Goal: Task Accomplishment & Management: Use online tool/utility

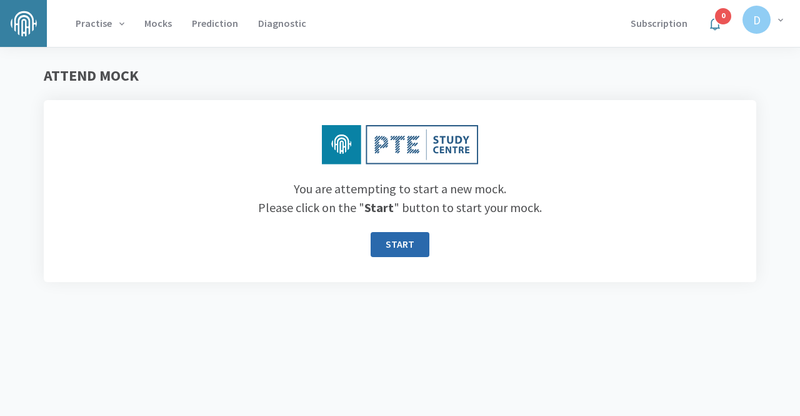
click at [405, 246] on button "START" at bounding box center [400, 244] width 59 height 25
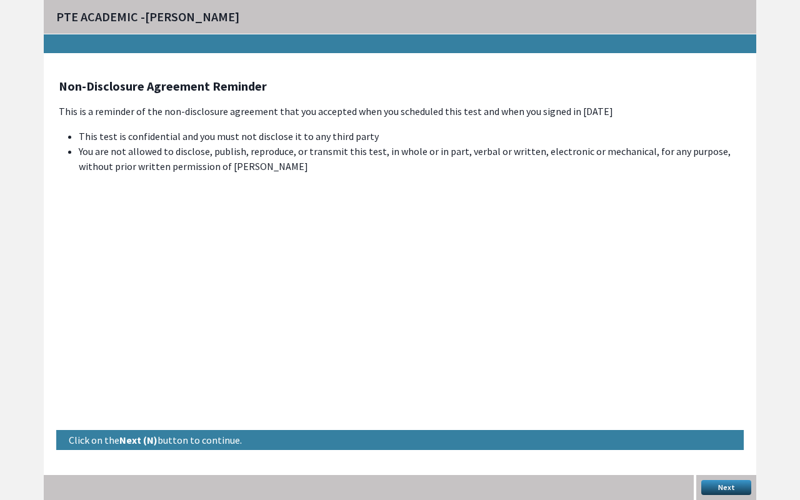
click at [720, 415] on button "Next" at bounding box center [727, 487] width 50 height 15
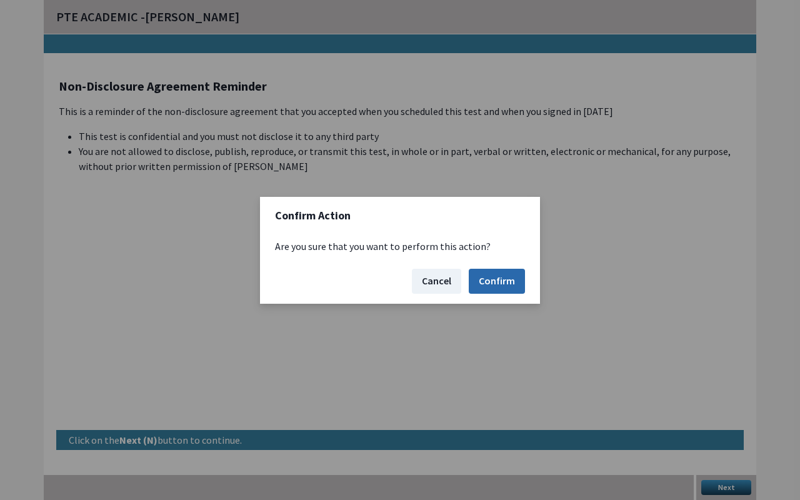
click at [493, 281] on button "Confirm" at bounding box center [497, 281] width 56 height 25
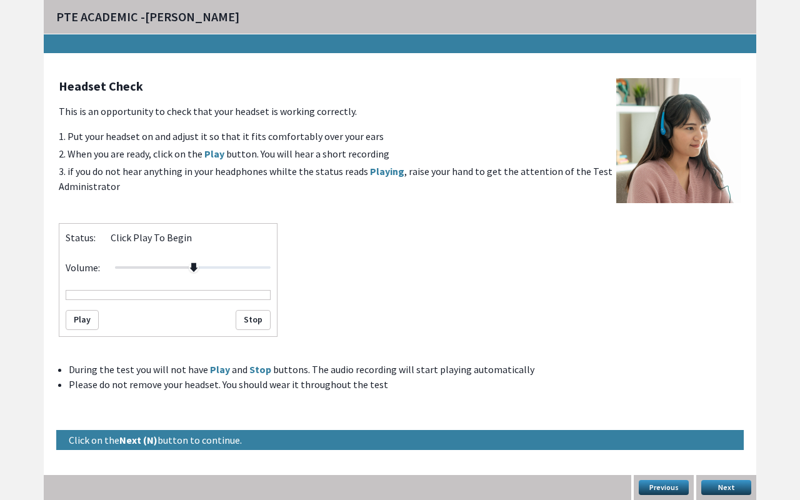
click at [715, 415] on button "Next" at bounding box center [727, 487] width 50 height 15
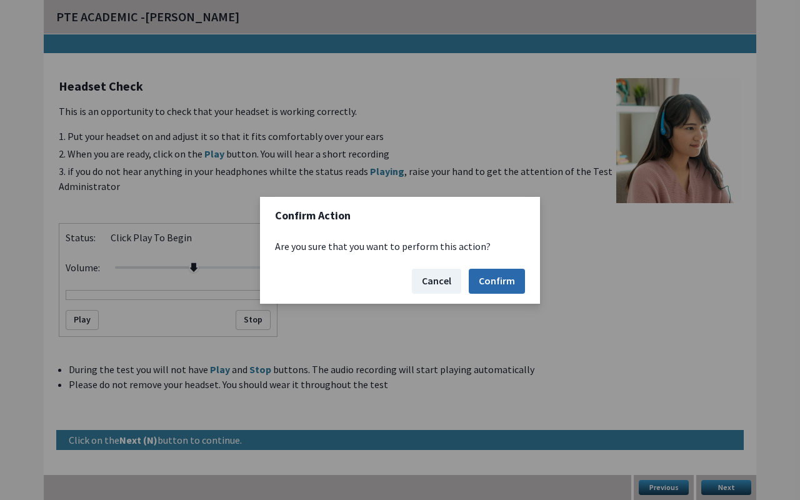
click at [505, 280] on button "Confirm" at bounding box center [497, 281] width 56 height 25
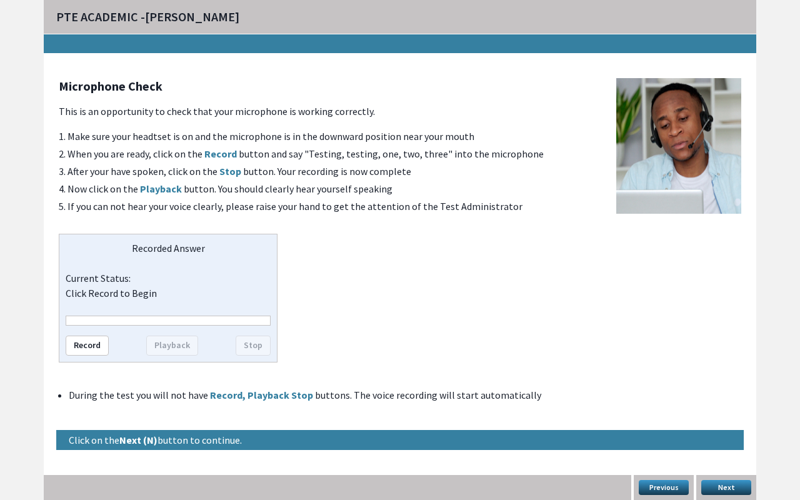
click at [737, 415] on button "Next" at bounding box center [727, 487] width 50 height 15
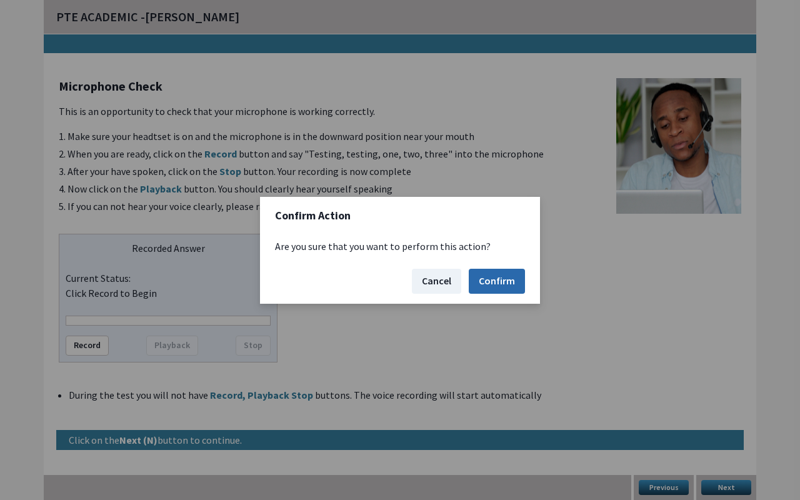
click at [494, 282] on button "Confirm" at bounding box center [497, 281] width 56 height 25
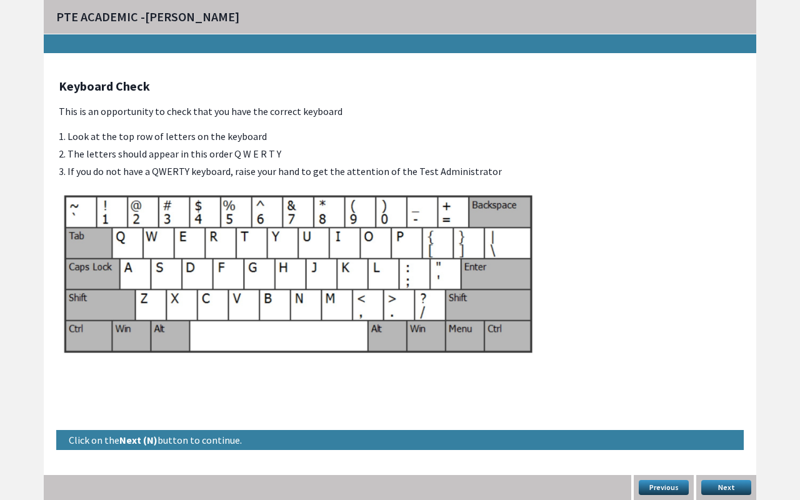
click at [717, 415] on button "Next" at bounding box center [727, 487] width 50 height 15
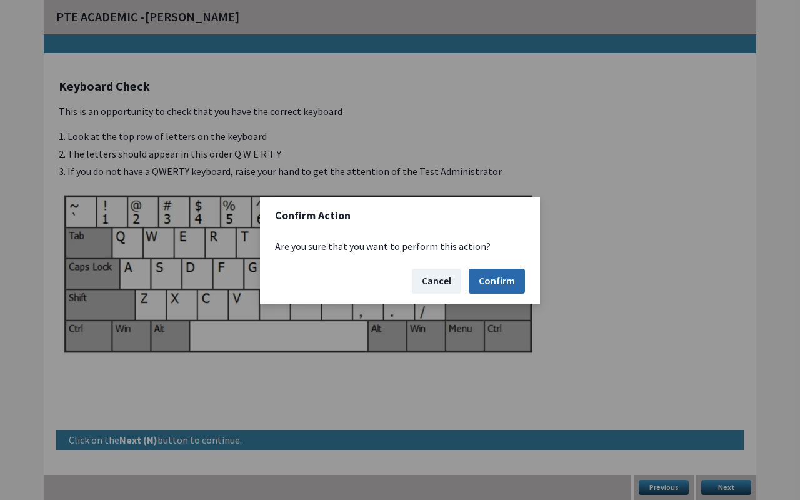
click at [493, 275] on button "Confirm" at bounding box center [497, 281] width 56 height 25
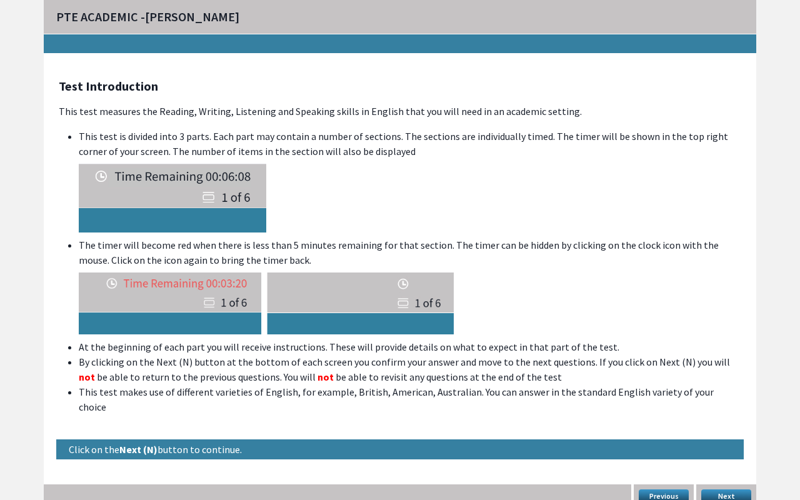
click at [722, 415] on button "Next" at bounding box center [727, 497] width 50 height 15
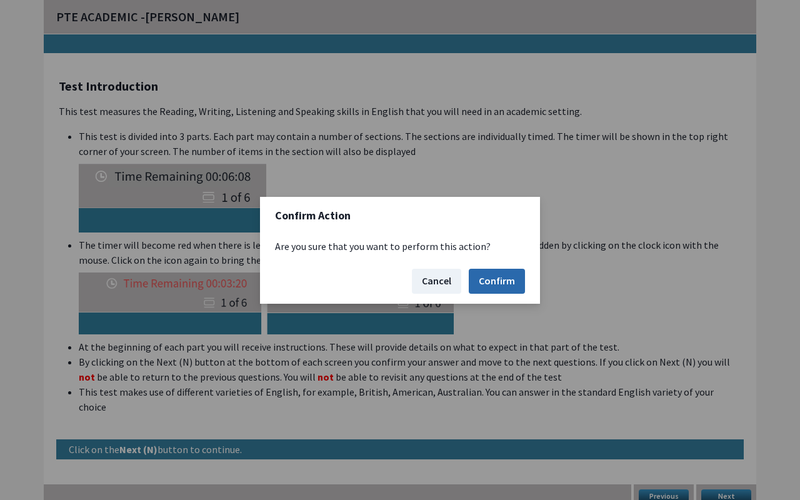
click at [504, 269] on button "Confirm" at bounding box center [497, 281] width 56 height 25
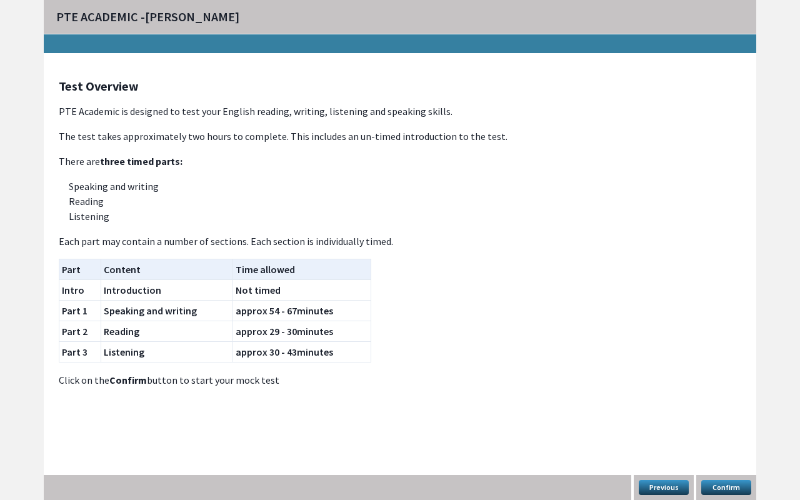
click at [723, 415] on button "Confirm" at bounding box center [727, 487] width 50 height 15
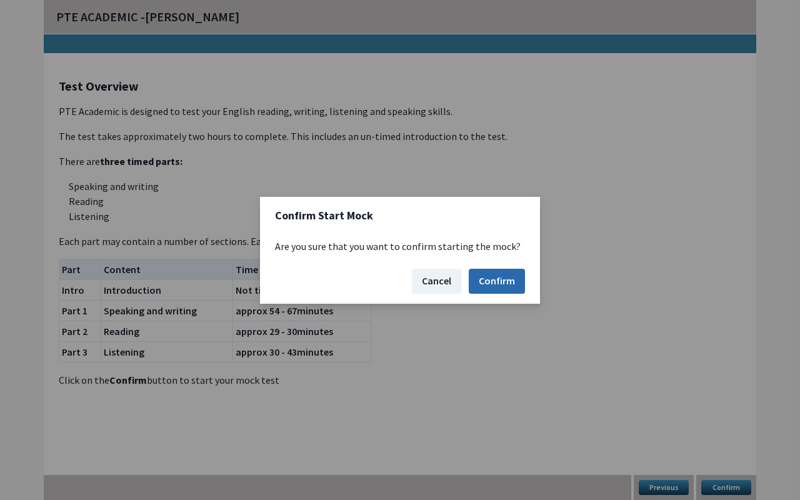
click at [505, 276] on button "Confirm" at bounding box center [497, 281] width 56 height 25
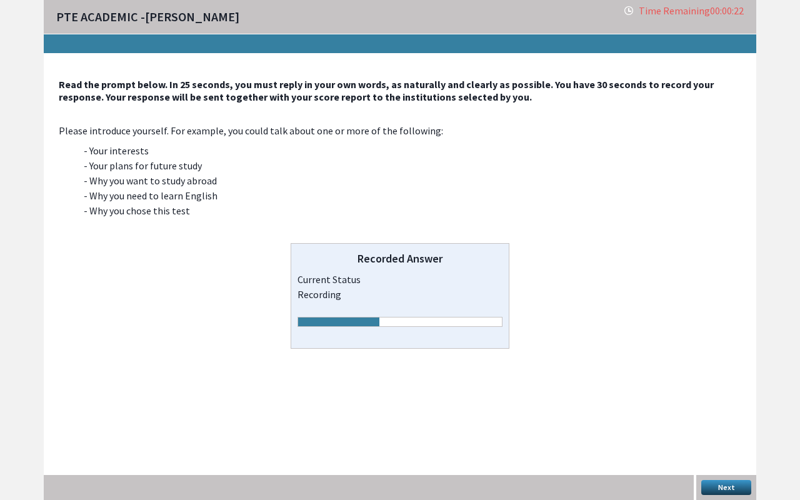
click at [737, 415] on button "Next" at bounding box center [727, 487] width 50 height 15
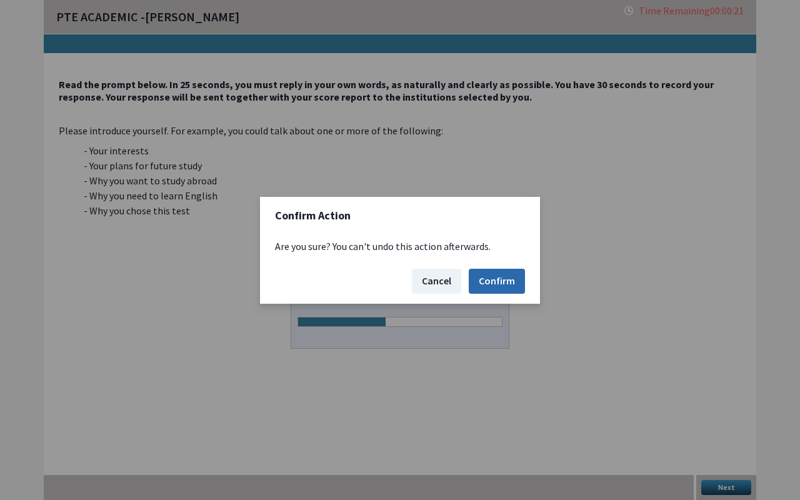
click at [493, 281] on button "Confirm" at bounding box center [497, 281] width 56 height 25
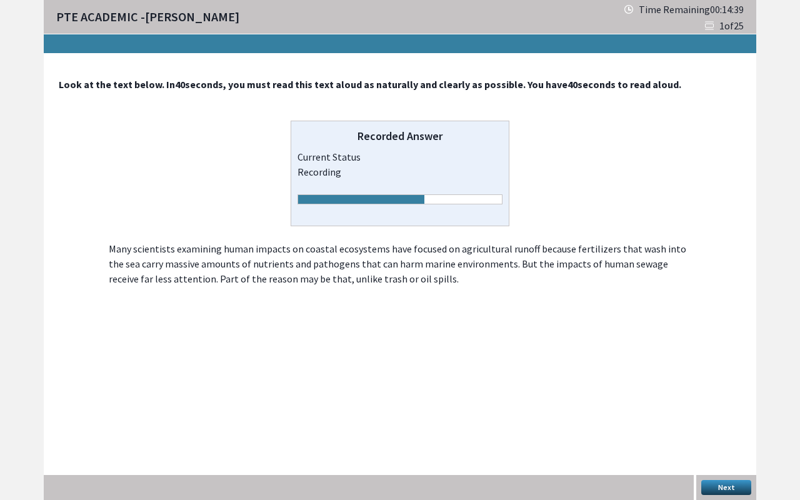
click at [714, 415] on button "Next" at bounding box center [727, 487] width 50 height 15
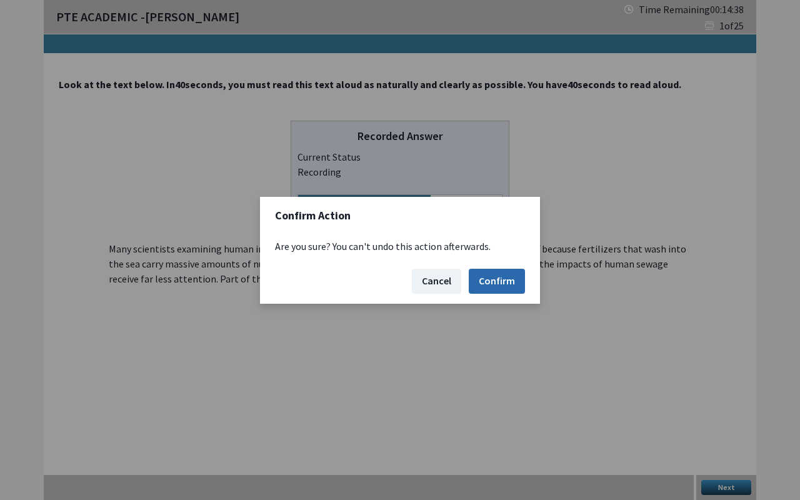
click at [498, 285] on button "Confirm" at bounding box center [497, 281] width 56 height 25
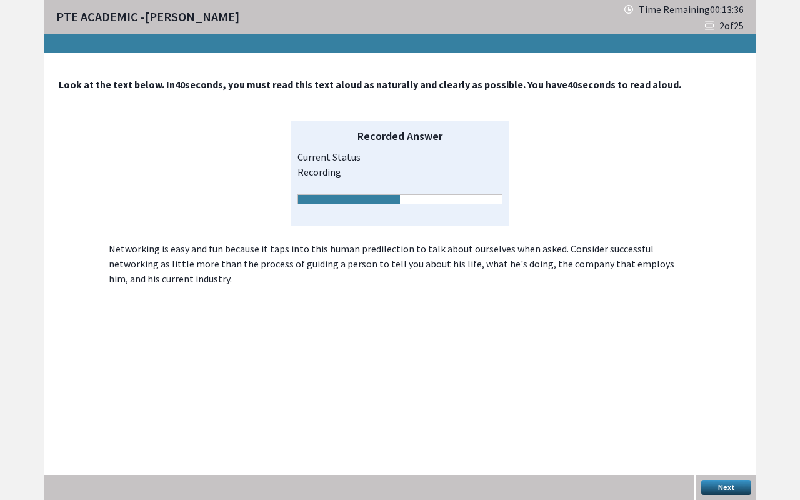
click at [712, 415] on button "Next" at bounding box center [727, 487] width 50 height 15
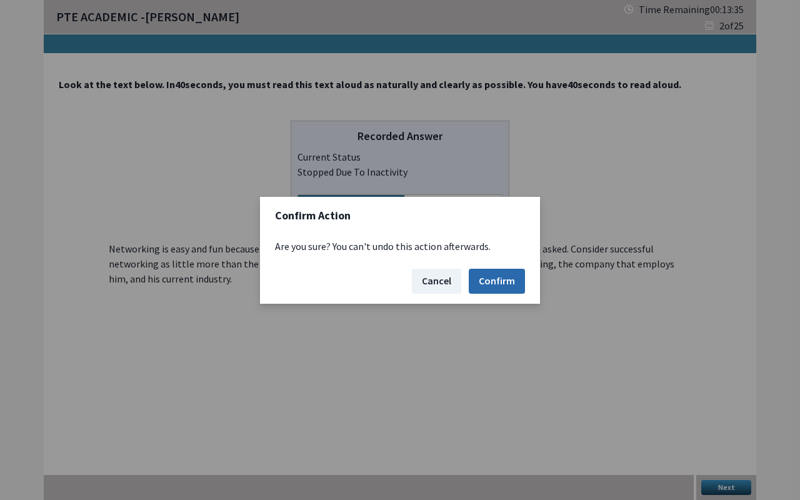
click at [495, 281] on button "Confirm" at bounding box center [497, 281] width 56 height 25
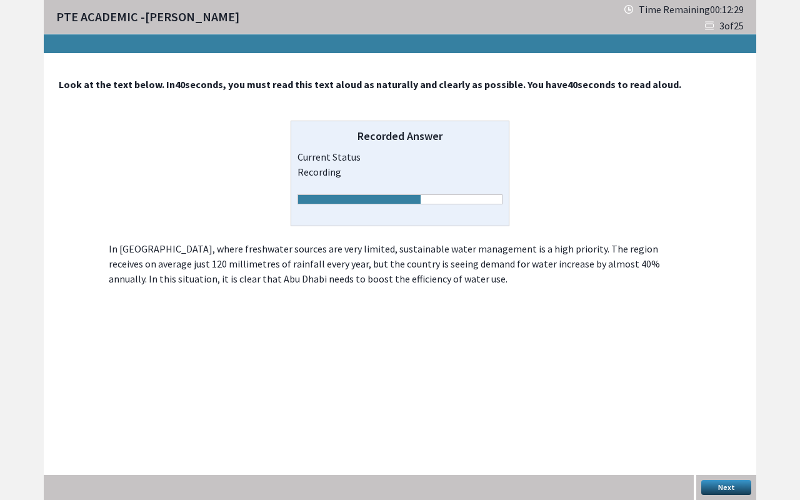
click at [718, 415] on button "Next" at bounding box center [727, 487] width 50 height 15
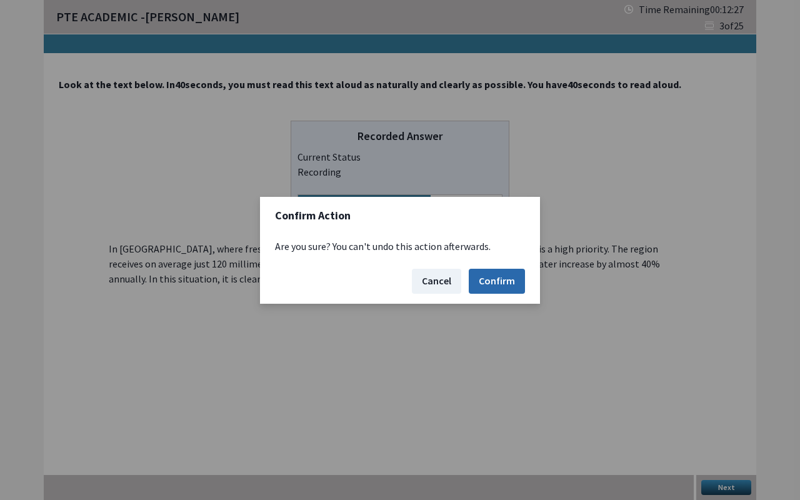
click at [484, 281] on button "Confirm" at bounding box center [497, 281] width 56 height 25
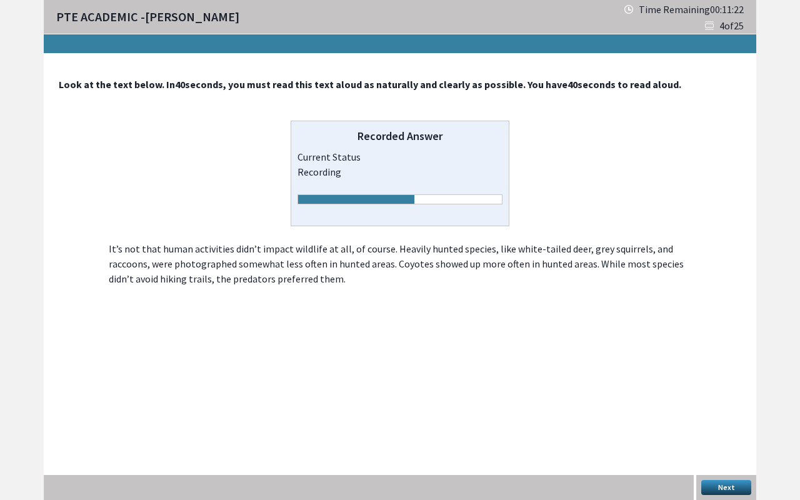
click at [723, 415] on button "Next" at bounding box center [727, 487] width 50 height 15
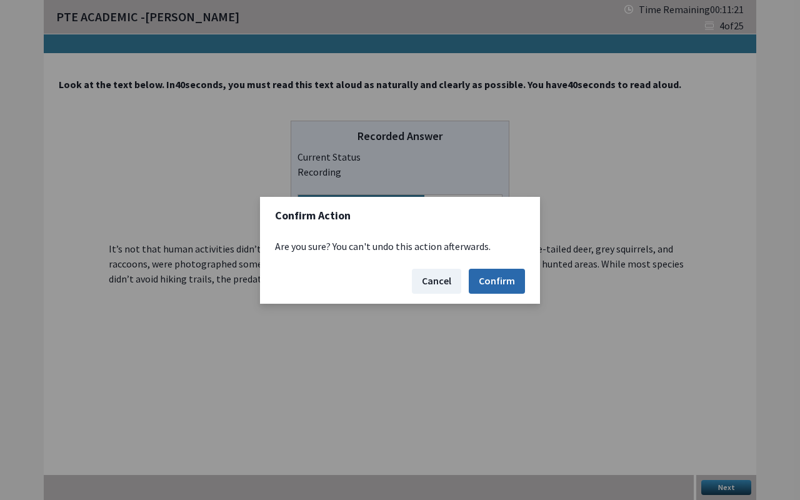
click at [488, 278] on button "Confirm" at bounding box center [497, 281] width 56 height 25
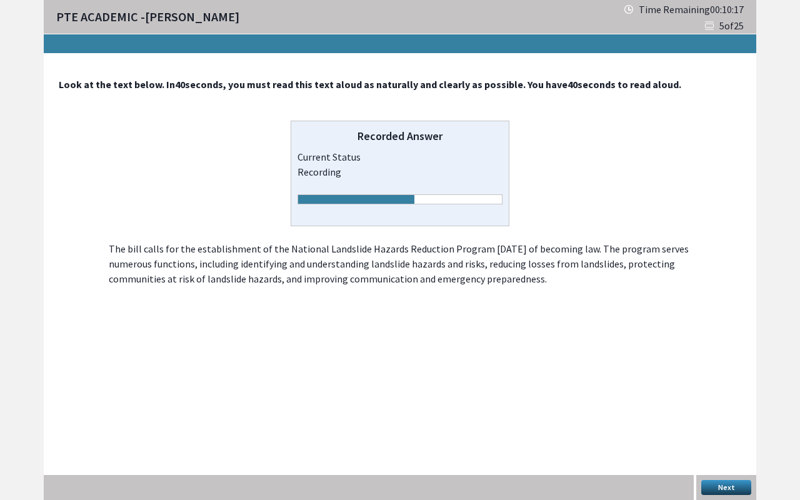
click at [725, 415] on button "Next" at bounding box center [727, 487] width 50 height 15
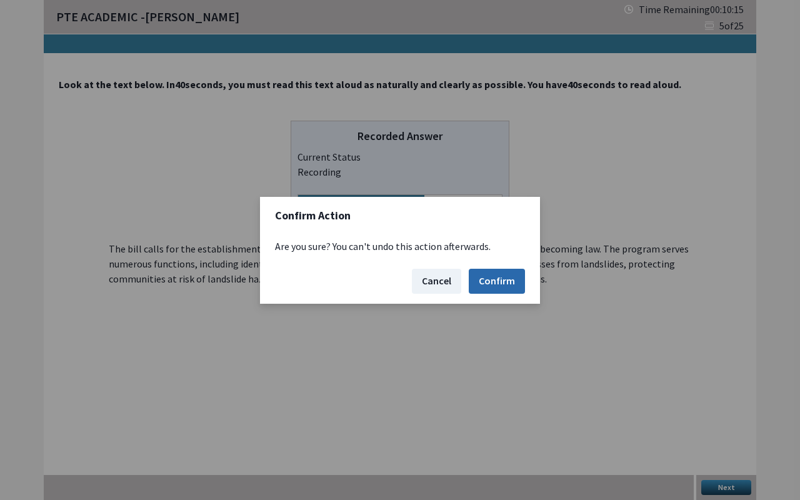
click at [486, 286] on button "Confirm" at bounding box center [497, 281] width 56 height 25
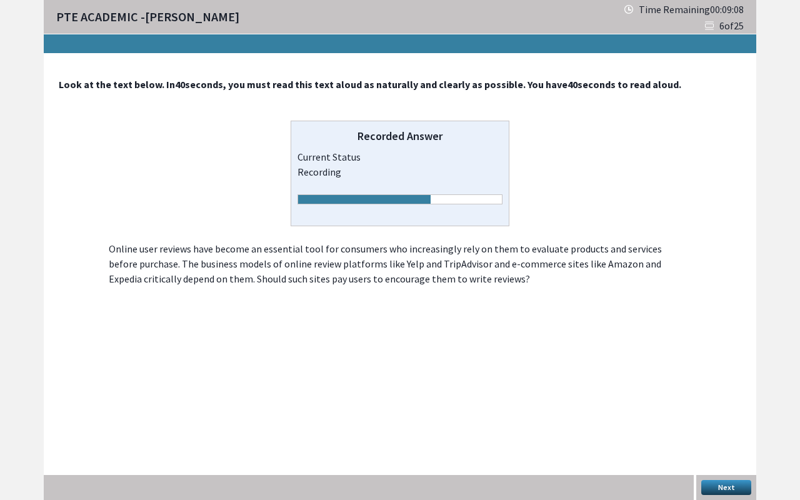
click at [730, 415] on button "Next" at bounding box center [727, 487] width 50 height 15
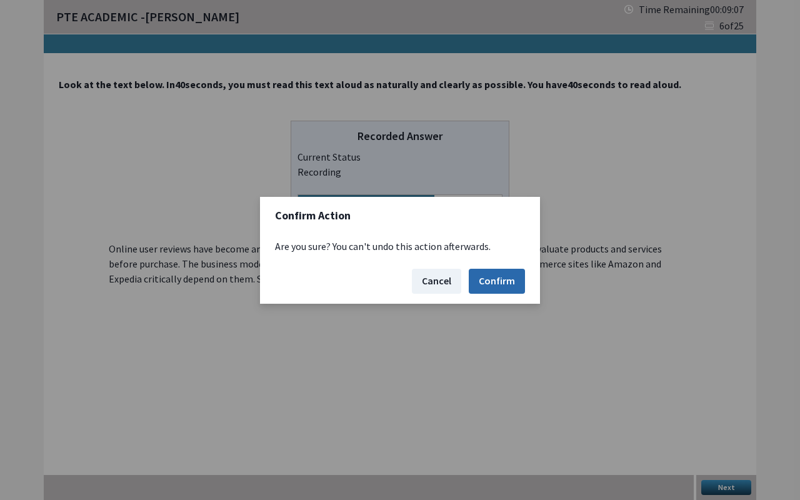
click at [495, 284] on button "Confirm" at bounding box center [497, 281] width 56 height 25
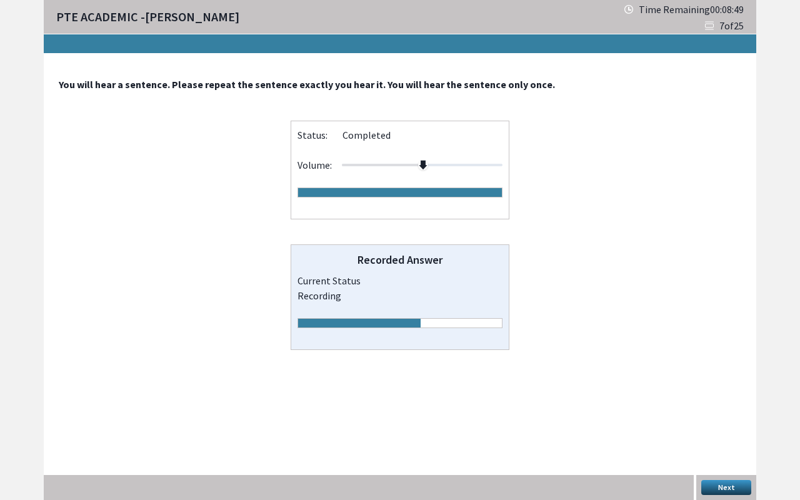
drag, startPoint x: 731, startPoint y: 489, endPoint x: 543, endPoint y: 344, distance: 237.1
click at [543, 344] on div "You will hear a sentence. Please repeat the sentence exactly you hear it. You w…" at bounding box center [400, 277] width 713 height 448
click at [719, 415] on button "Next" at bounding box center [727, 487] width 50 height 15
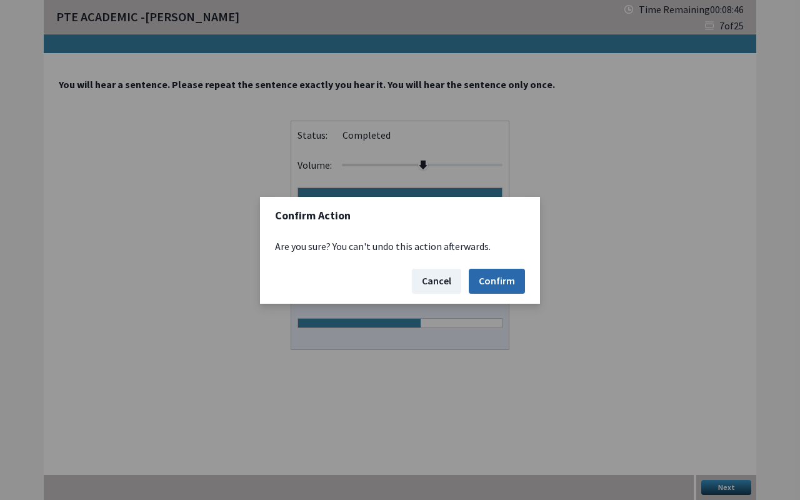
click at [501, 276] on button "Confirm" at bounding box center [497, 281] width 56 height 25
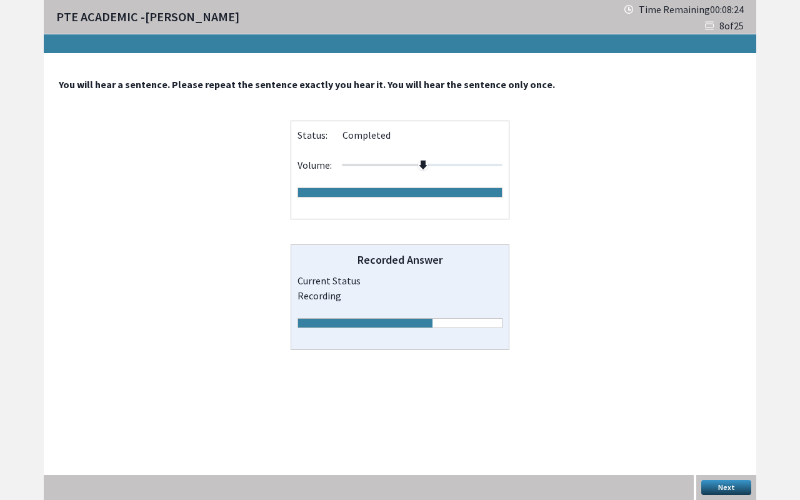
click at [725, 415] on button "Next" at bounding box center [727, 487] width 50 height 15
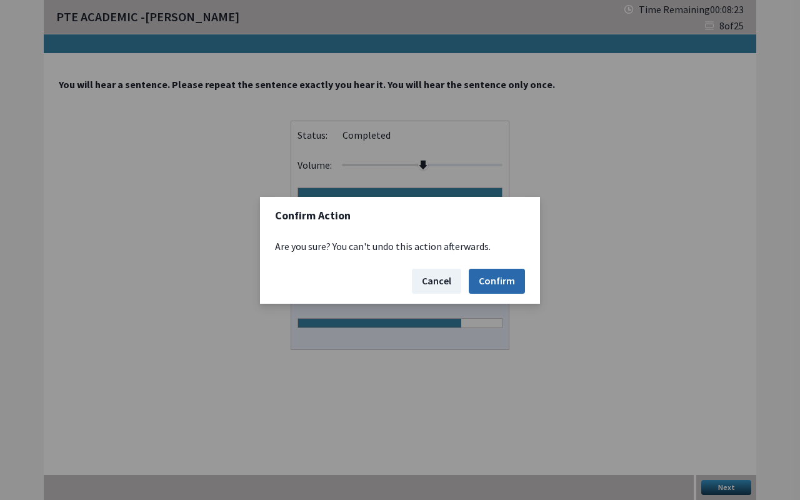
click at [506, 275] on button "Confirm" at bounding box center [497, 281] width 56 height 25
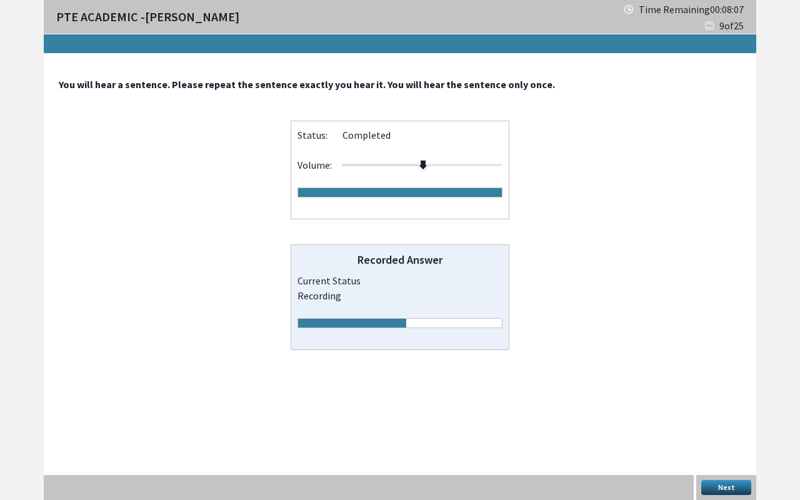
click at [717, 415] on button "Next" at bounding box center [727, 487] width 50 height 15
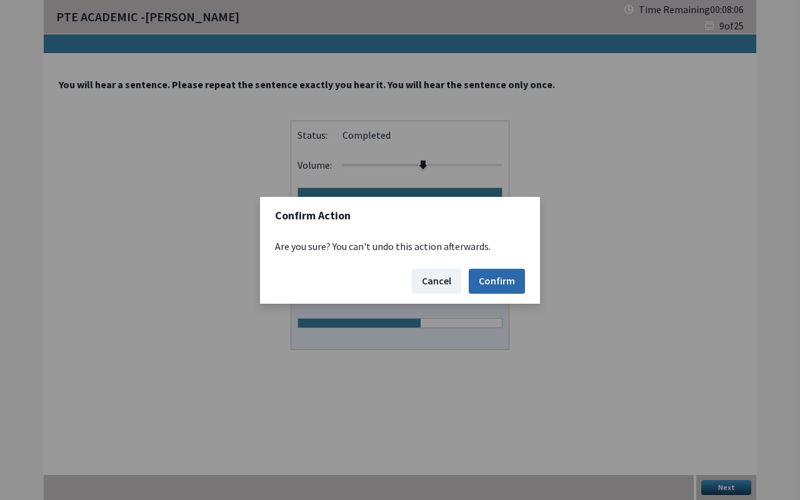
click at [501, 281] on button "Confirm" at bounding box center [497, 281] width 56 height 25
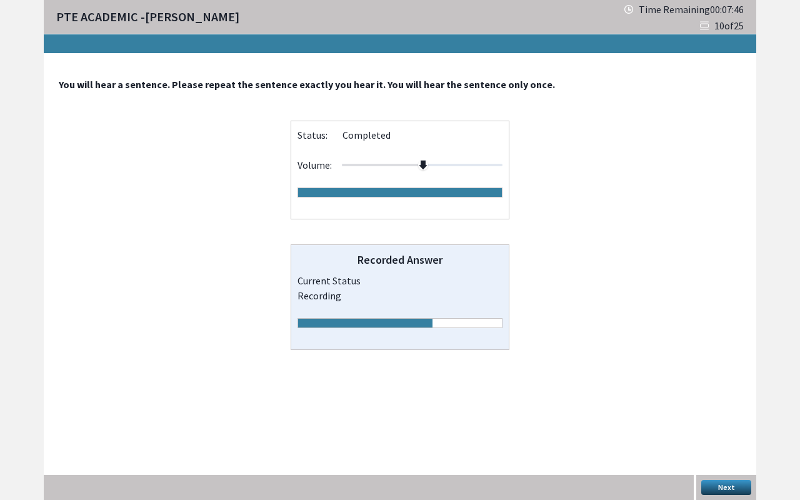
click at [733, 415] on button "Next" at bounding box center [727, 487] width 50 height 15
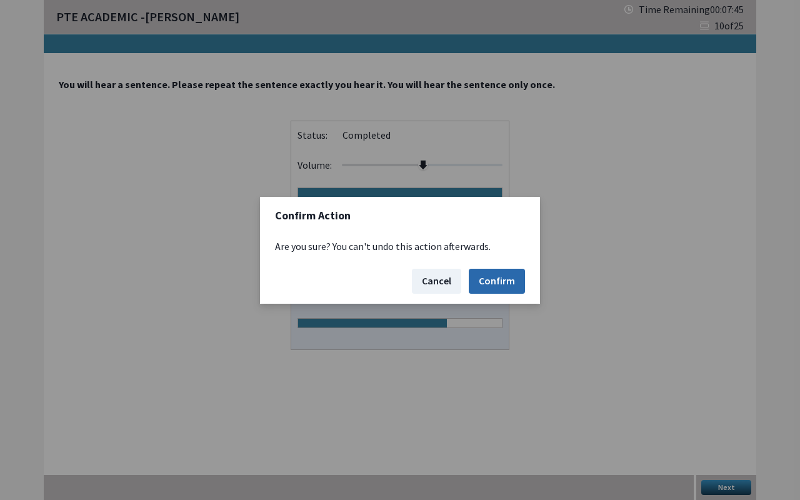
click at [500, 279] on button "Confirm" at bounding box center [497, 281] width 56 height 25
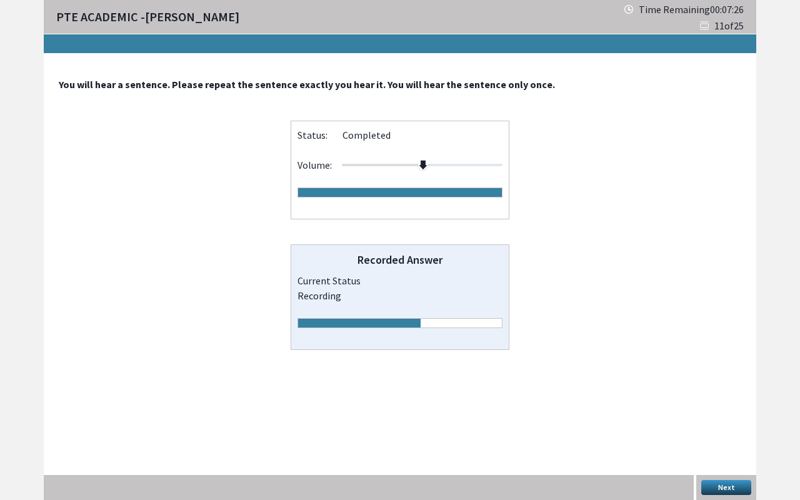
click at [735, 415] on button "Next" at bounding box center [727, 487] width 50 height 15
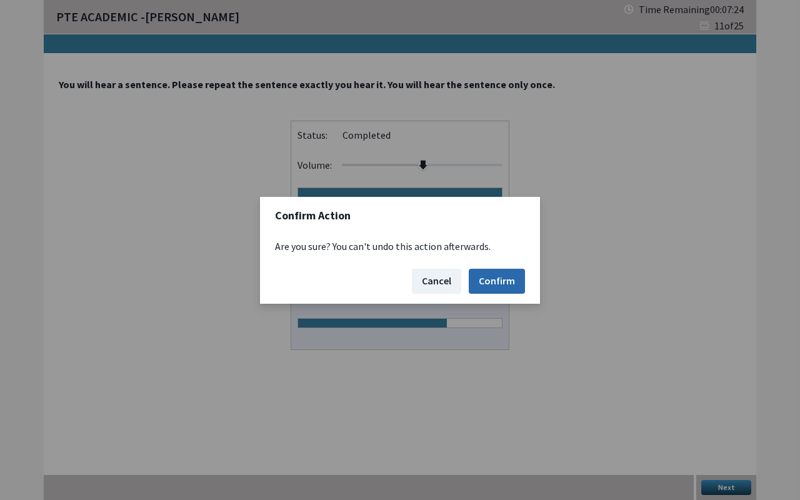
click at [500, 286] on button "Confirm" at bounding box center [497, 281] width 56 height 25
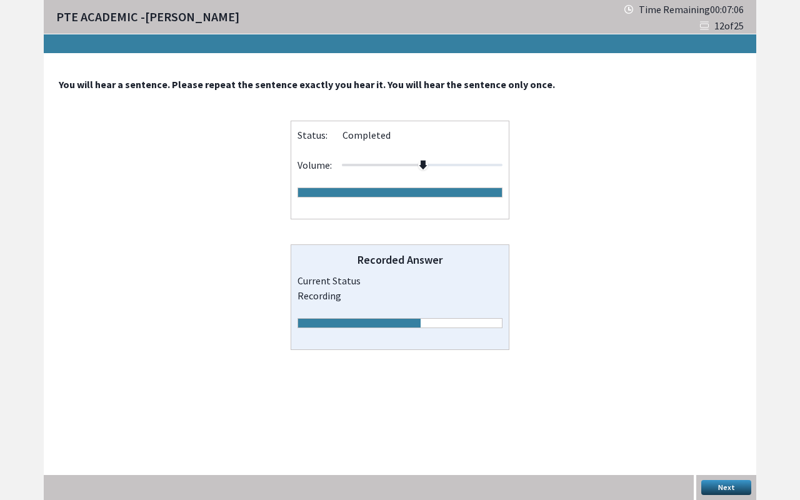
click at [738, 415] on button "Next" at bounding box center [727, 487] width 50 height 15
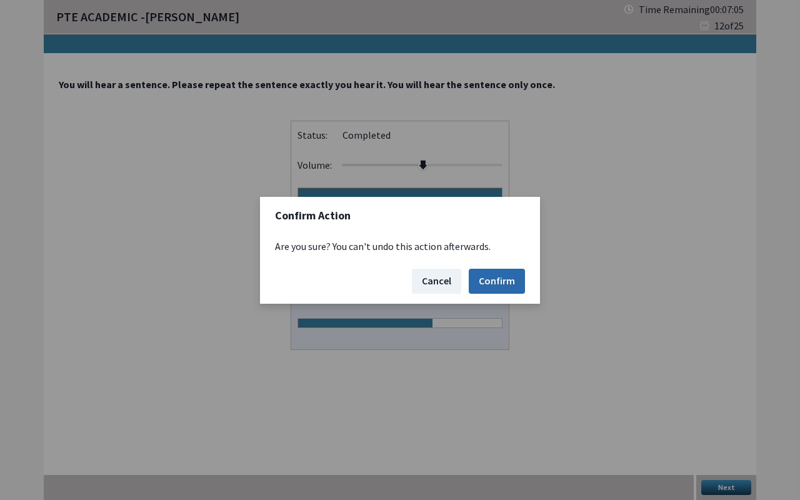
click at [503, 280] on button "Confirm" at bounding box center [497, 281] width 56 height 25
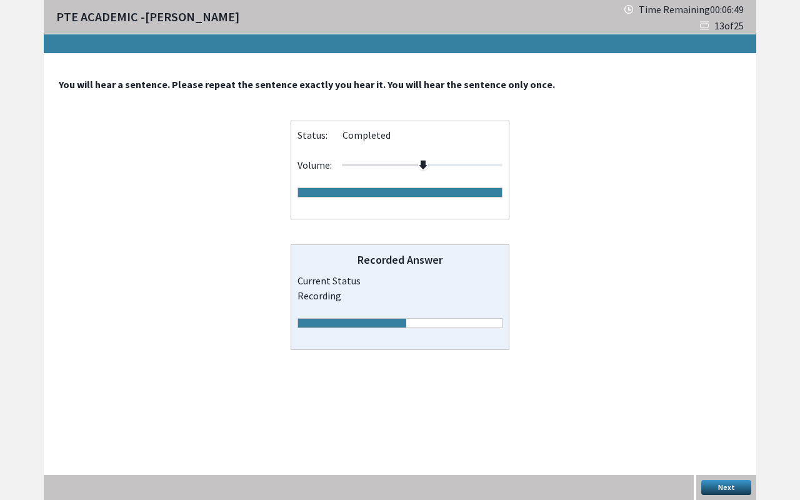
click at [717, 415] on button "Next" at bounding box center [727, 487] width 50 height 15
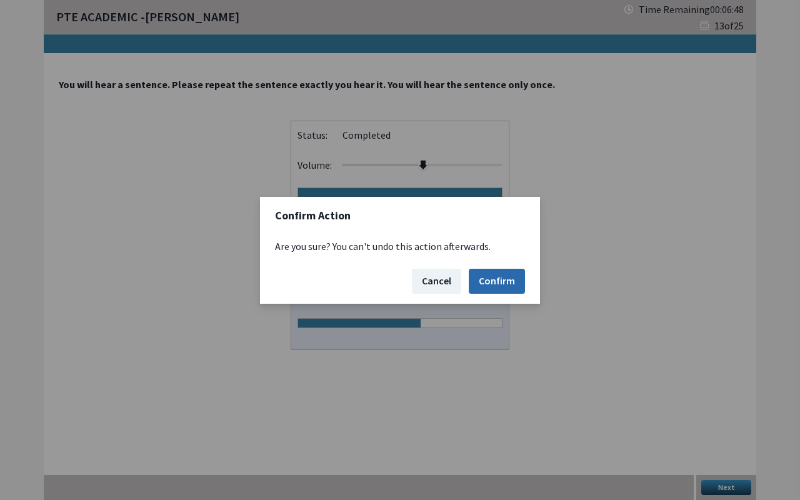
click at [503, 270] on button "Confirm" at bounding box center [497, 281] width 56 height 25
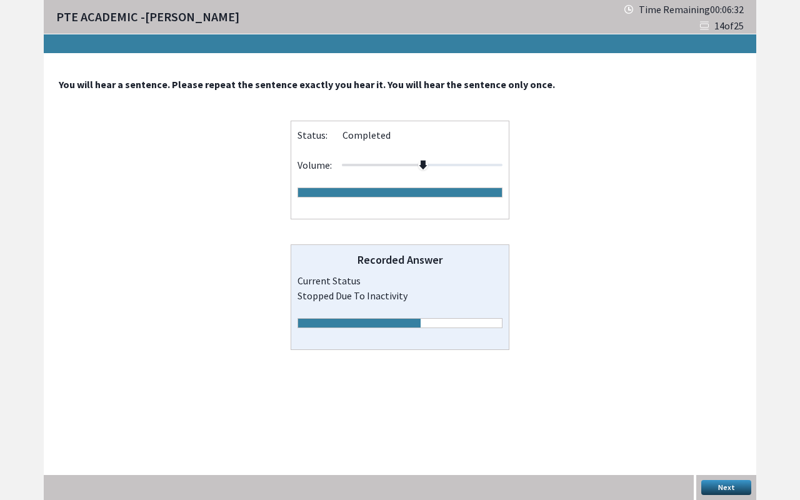
click at [719, 415] on button "Next" at bounding box center [727, 487] width 50 height 15
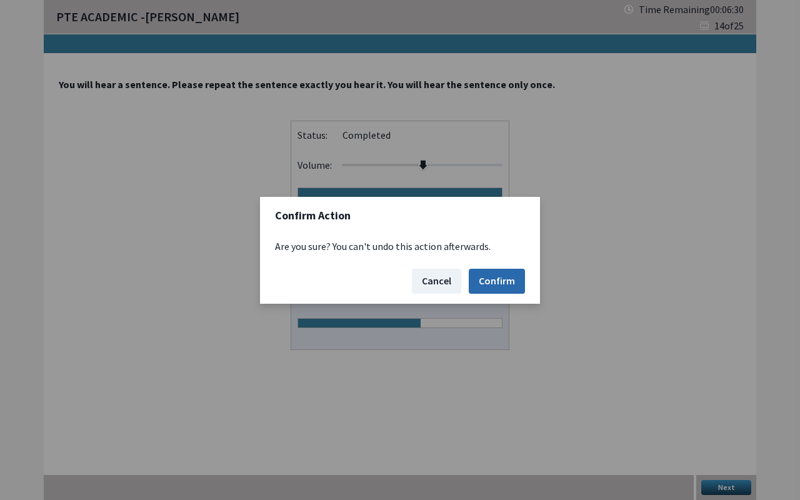
click at [490, 273] on button "Confirm" at bounding box center [497, 281] width 56 height 25
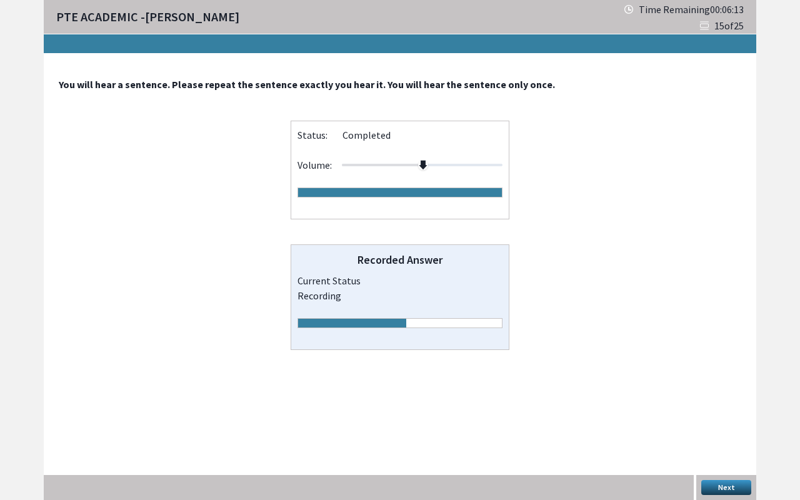
click at [738, 415] on button "Next" at bounding box center [727, 487] width 50 height 15
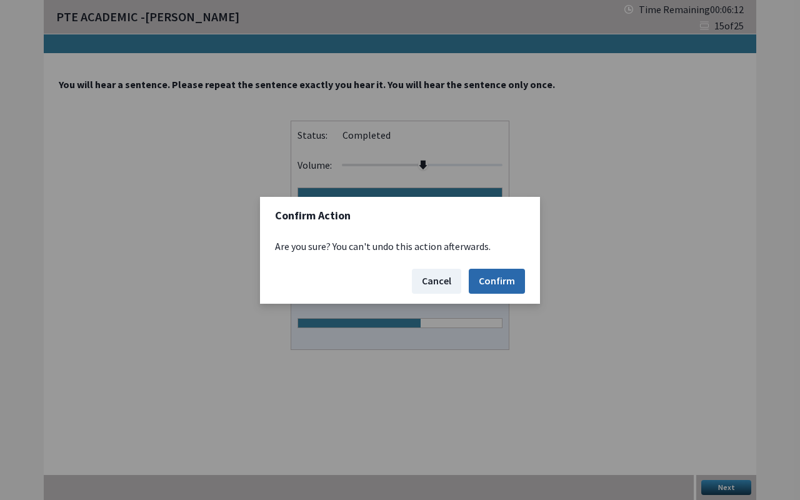
click at [503, 273] on button "Confirm" at bounding box center [497, 281] width 56 height 25
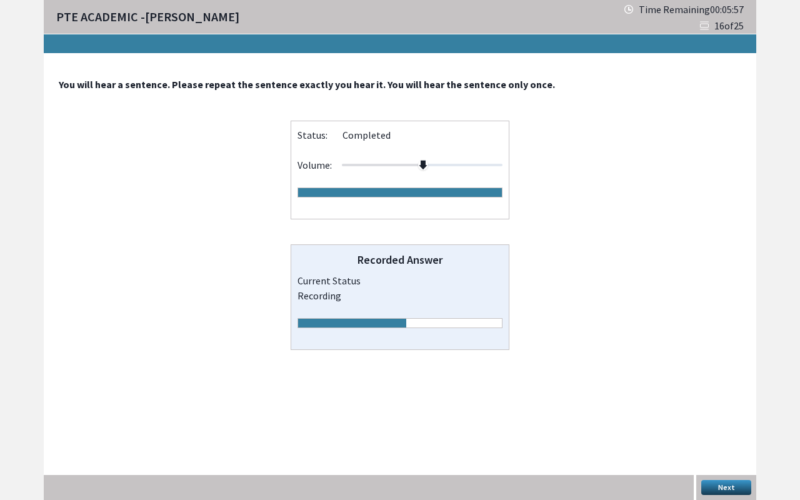
click at [716, 415] on button "Next" at bounding box center [727, 487] width 50 height 15
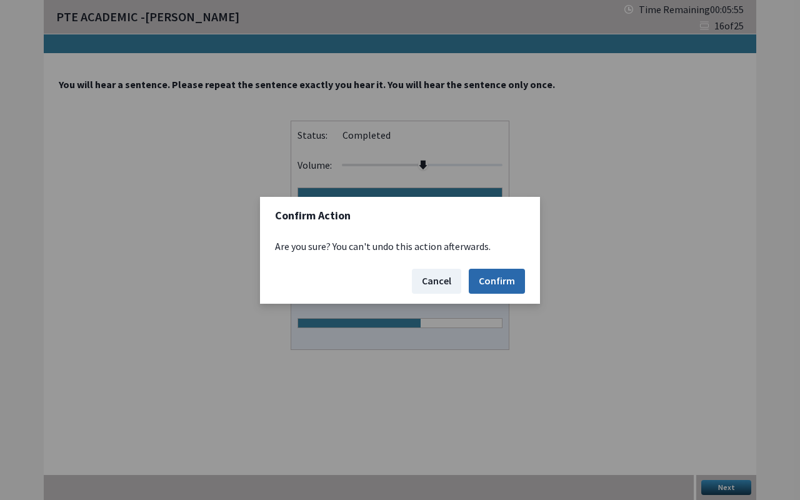
click at [496, 278] on button "Confirm" at bounding box center [497, 281] width 56 height 25
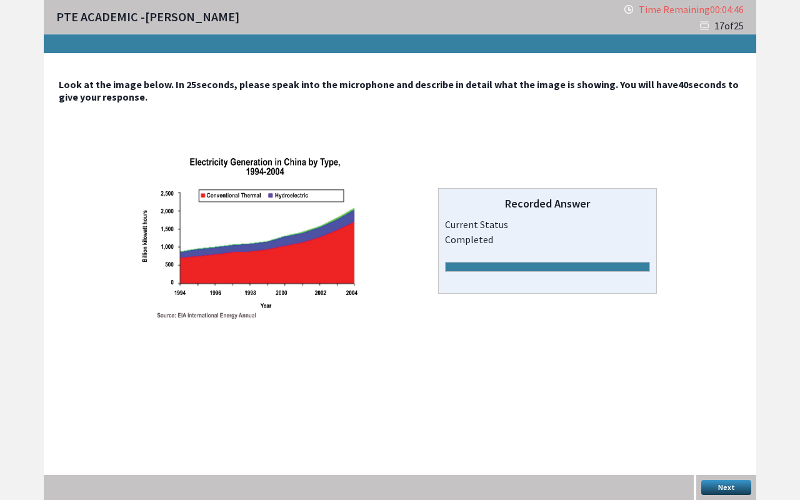
click at [712, 415] on button "Next" at bounding box center [727, 487] width 50 height 15
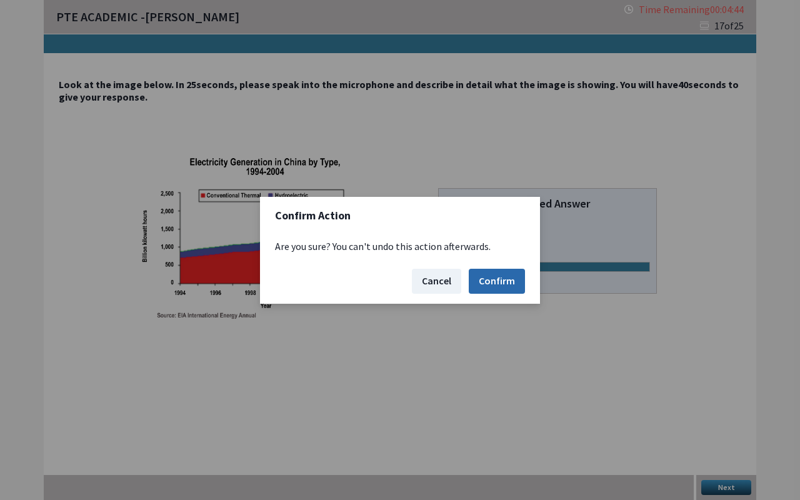
click at [513, 284] on button "Confirm" at bounding box center [497, 281] width 56 height 25
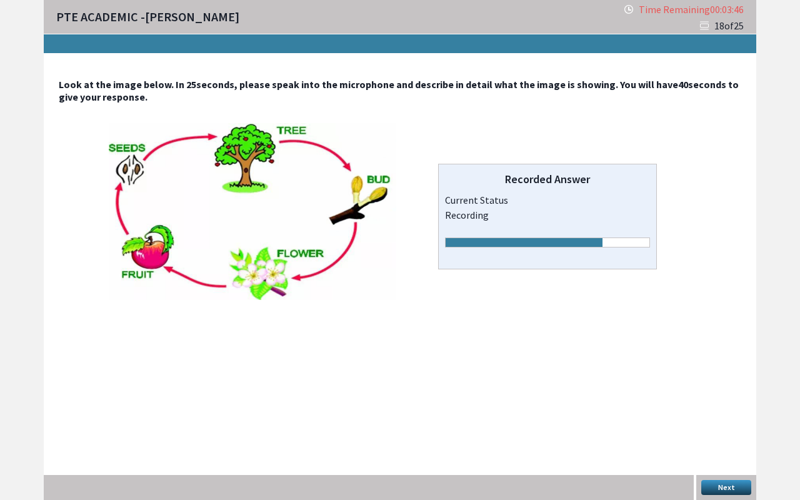
click at [715, 415] on button "Next" at bounding box center [727, 487] width 50 height 15
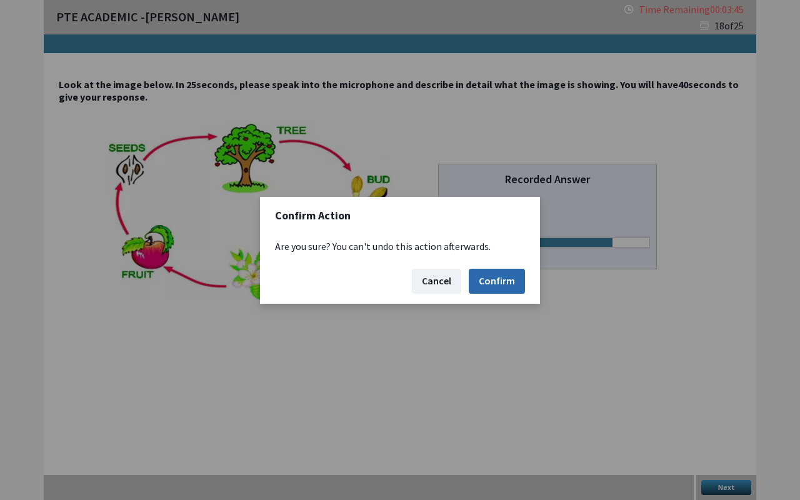
click at [496, 281] on button "Confirm" at bounding box center [497, 281] width 56 height 25
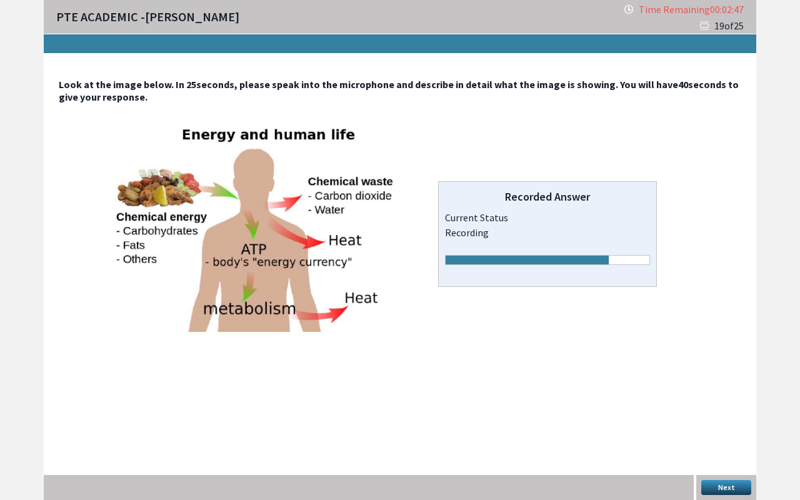
click at [713, 415] on button "Next" at bounding box center [727, 487] width 50 height 15
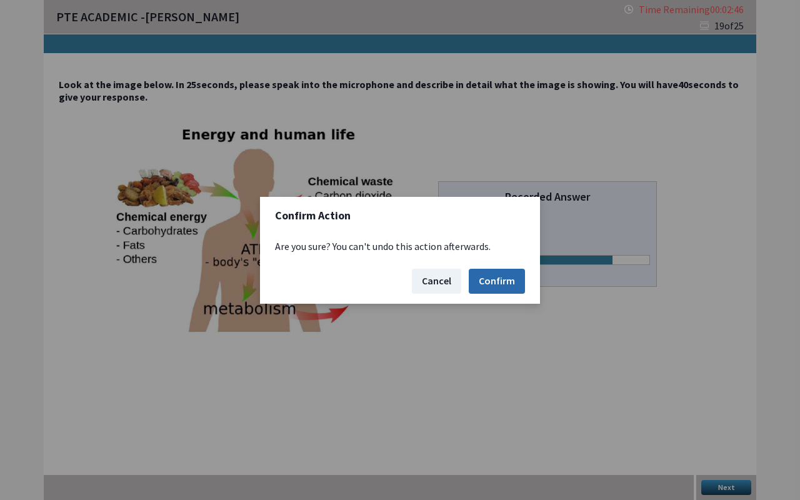
click at [500, 280] on button "Confirm" at bounding box center [497, 281] width 56 height 25
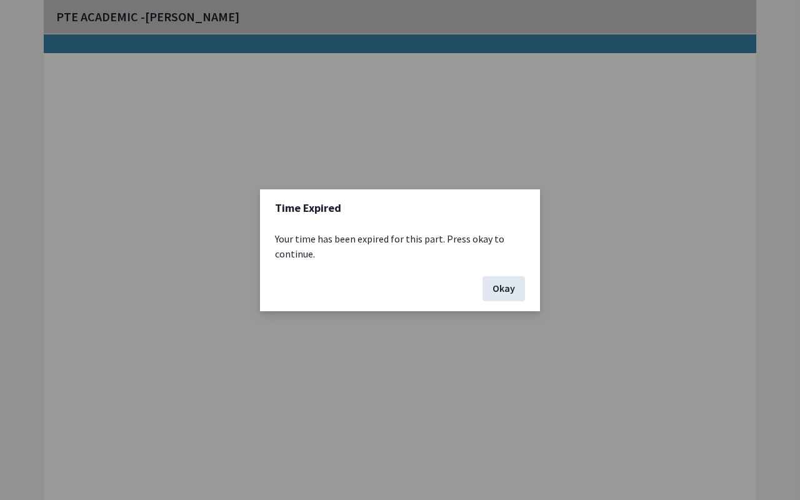
click at [501, 294] on button "Okay" at bounding box center [504, 288] width 43 height 25
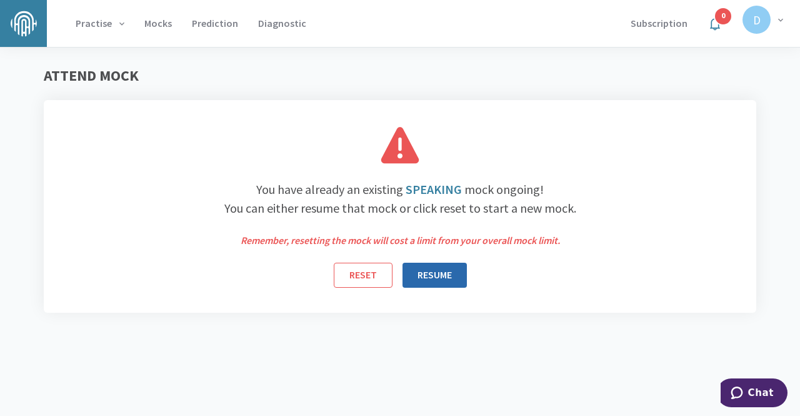
click at [445, 276] on button "RESUME" at bounding box center [435, 275] width 64 height 25
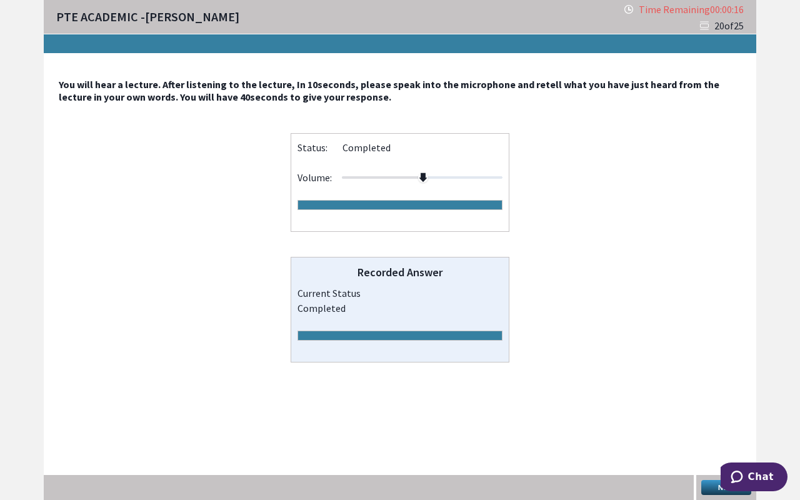
click at [718, 415] on button "Next" at bounding box center [727, 487] width 50 height 15
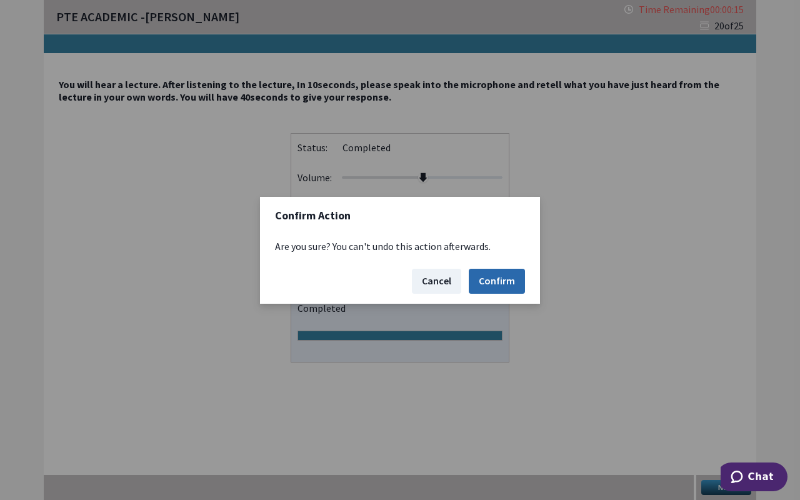
click at [510, 285] on button "Confirm" at bounding box center [497, 281] width 56 height 25
drag, startPoint x: 747, startPoint y: 470, endPoint x: 753, endPoint y: 257, distance: 213.3
click html "Chat"
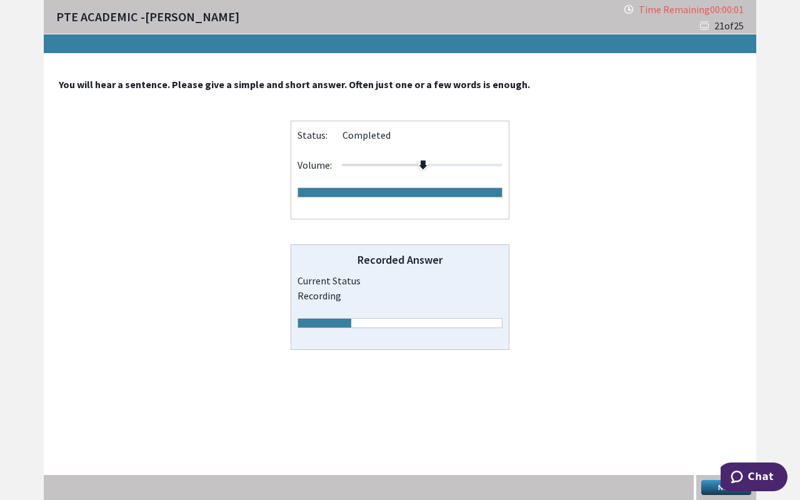
click at [711, 415] on button "Next" at bounding box center [727, 487] width 50 height 15
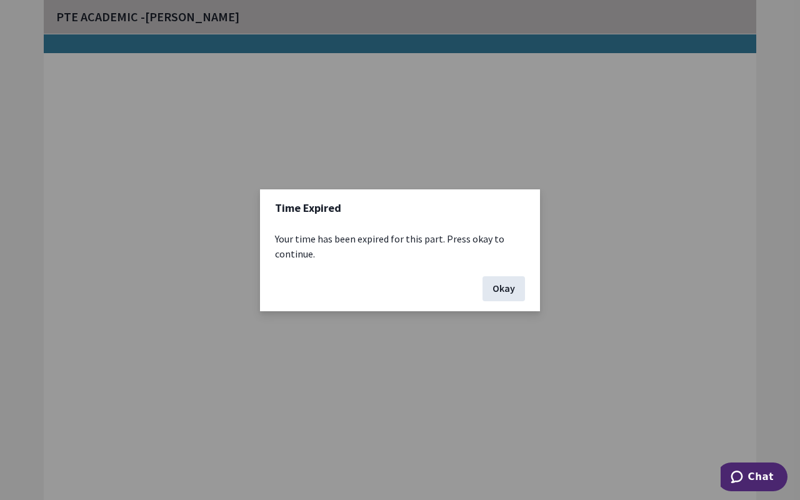
click at [508, 286] on button "Okay" at bounding box center [504, 288] width 43 height 25
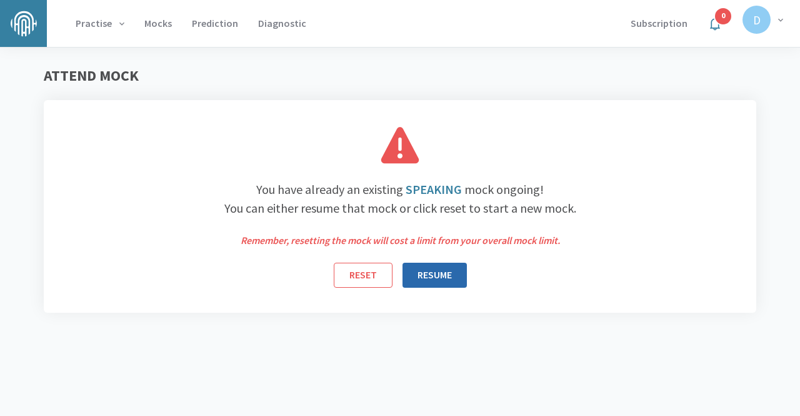
click at [433, 274] on button "RESUME" at bounding box center [435, 275] width 64 height 25
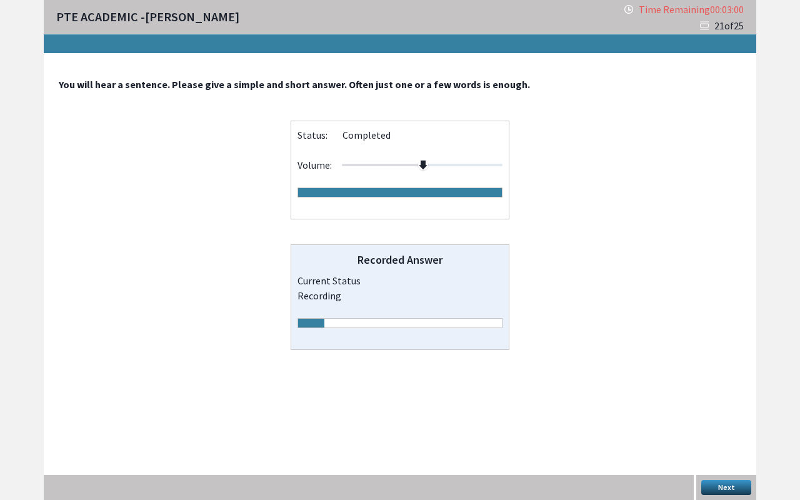
click at [727, 415] on button "Next" at bounding box center [727, 487] width 50 height 15
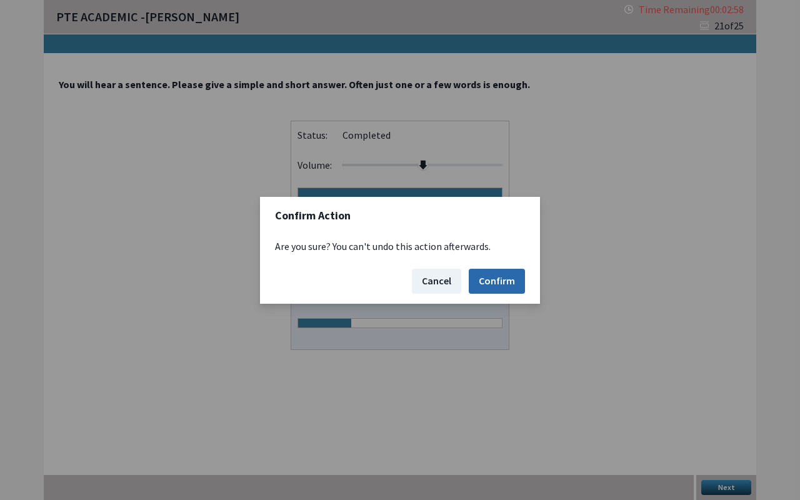
click at [511, 275] on button "Confirm" at bounding box center [497, 281] width 56 height 25
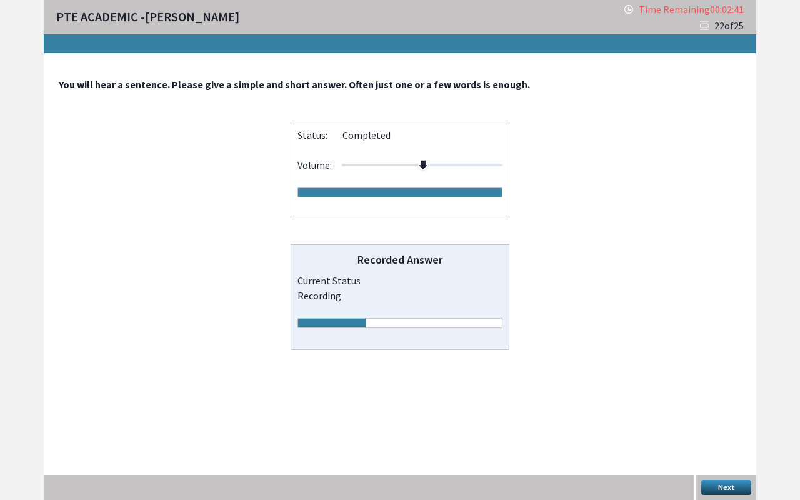
click at [713, 415] on button "Next" at bounding box center [727, 487] width 50 height 15
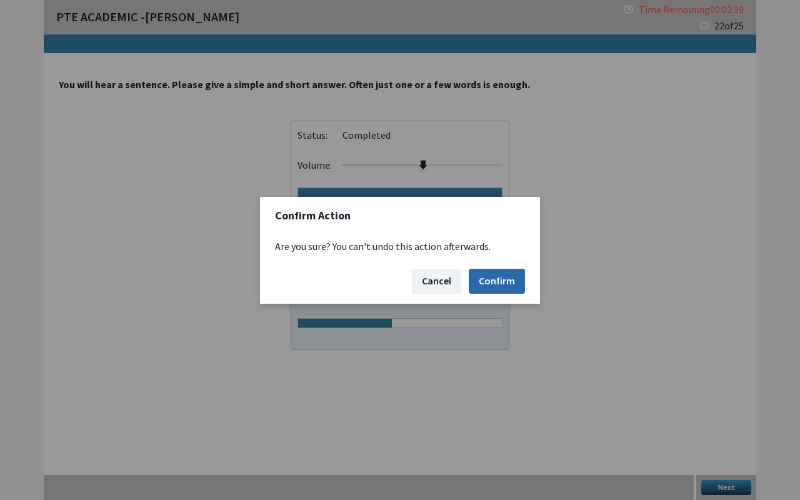
click at [504, 281] on button "Confirm" at bounding box center [497, 281] width 56 height 25
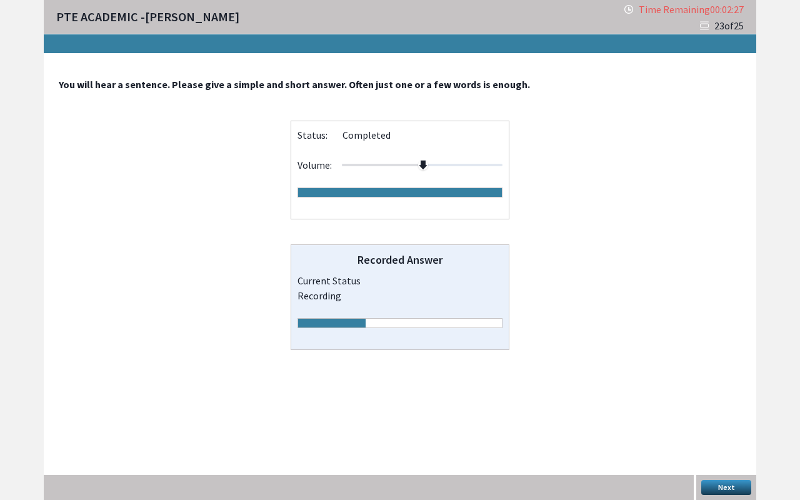
click at [720, 415] on button "Next" at bounding box center [727, 487] width 50 height 15
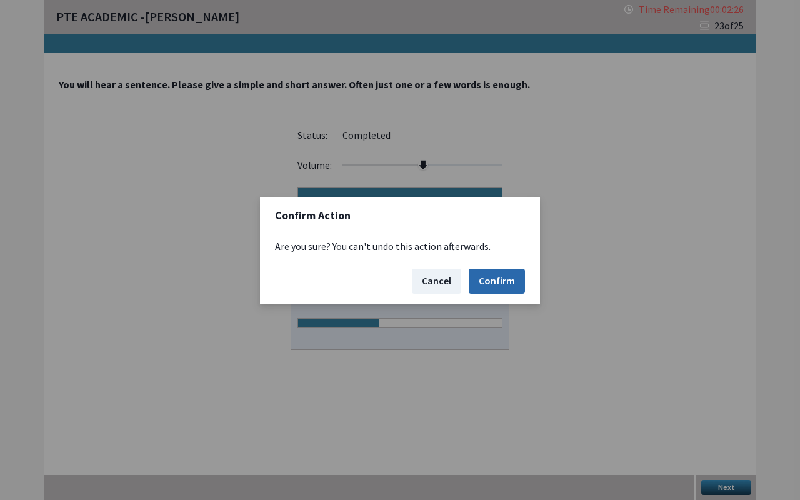
click at [509, 275] on button "Confirm" at bounding box center [497, 281] width 56 height 25
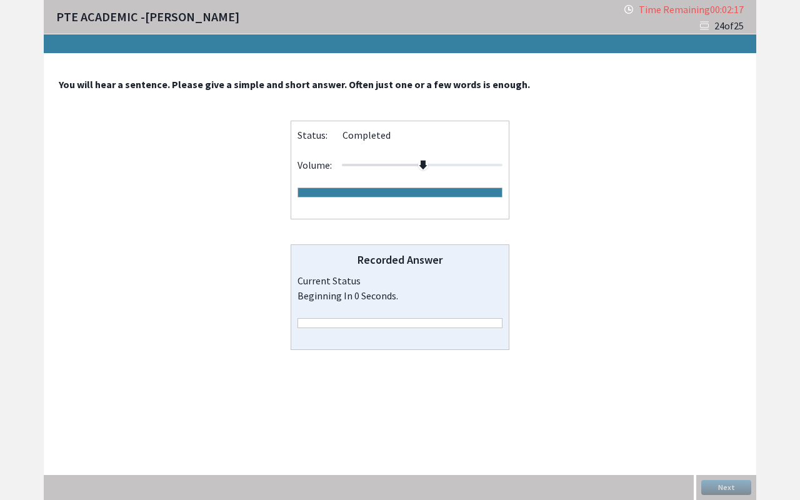
click at [509, 275] on div "Recorded Answer Current Status beginning in 0 seconds." at bounding box center [400, 297] width 219 height 106
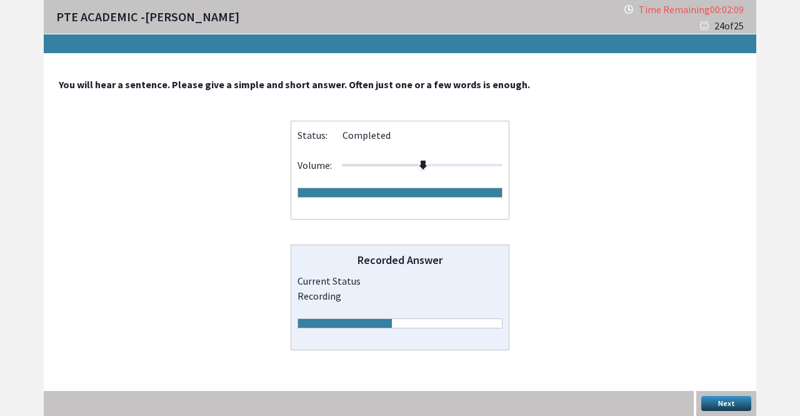
click at [732, 406] on button "Next" at bounding box center [727, 403] width 50 height 15
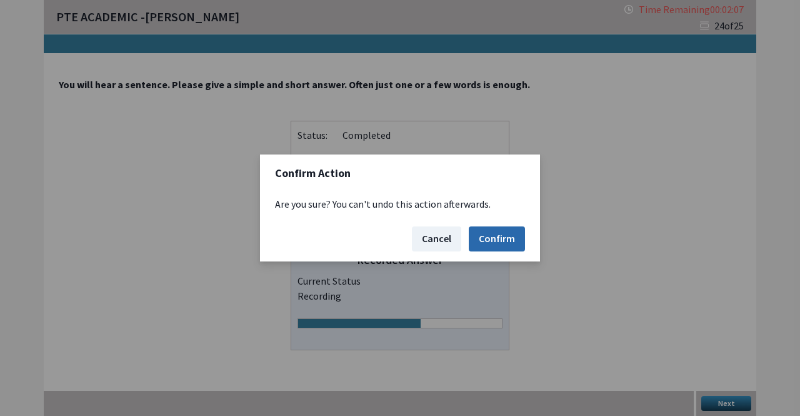
click at [490, 243] on button "Confirm" at bounding box center [497, 238] width 56 height 25
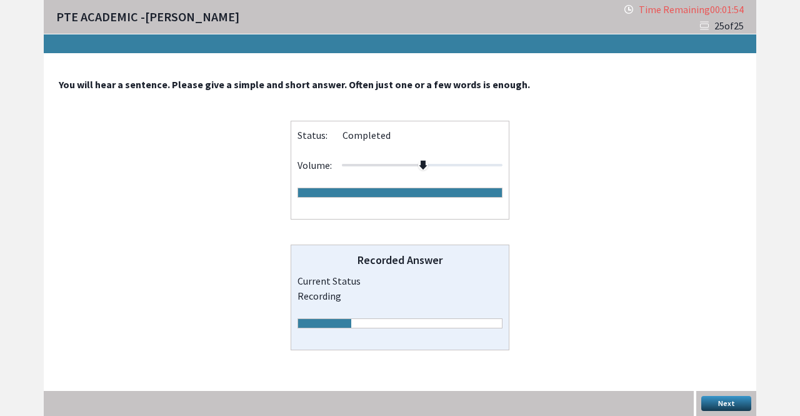
click at [719, 407] on button "Next" at bounding box center [727, 403] width 50 height 15
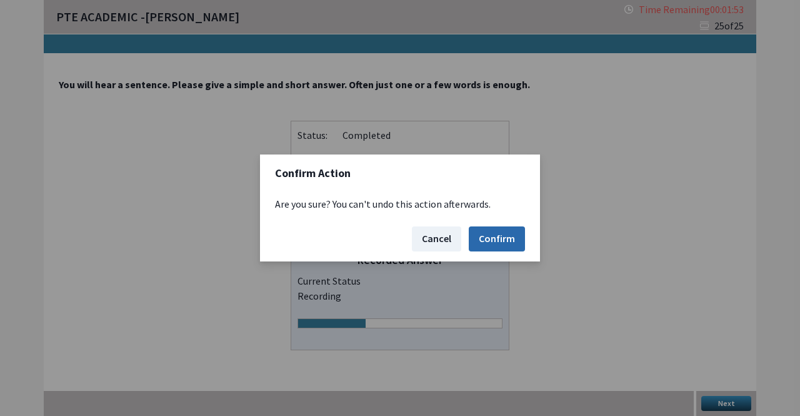
click at [492, 234] on button "Confirm" at bounding box center [497, 238] width 56 height 25
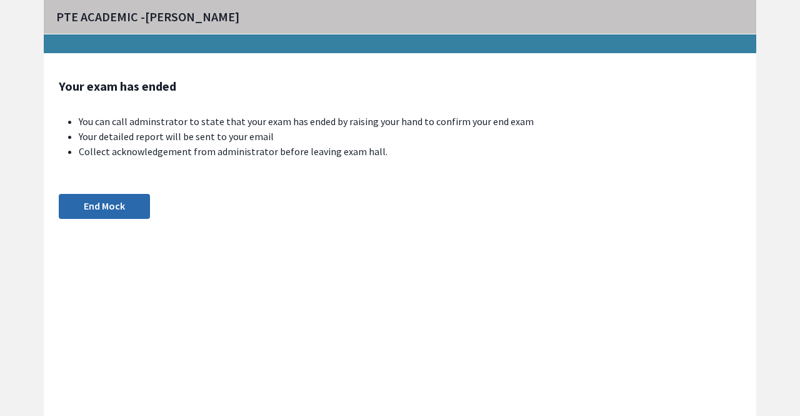
click at [121, 209] on button "End Mock" at bounding box center [104, 206] width 91 height 25
